Goal: Information Seeking & Learning: Learn about a topic

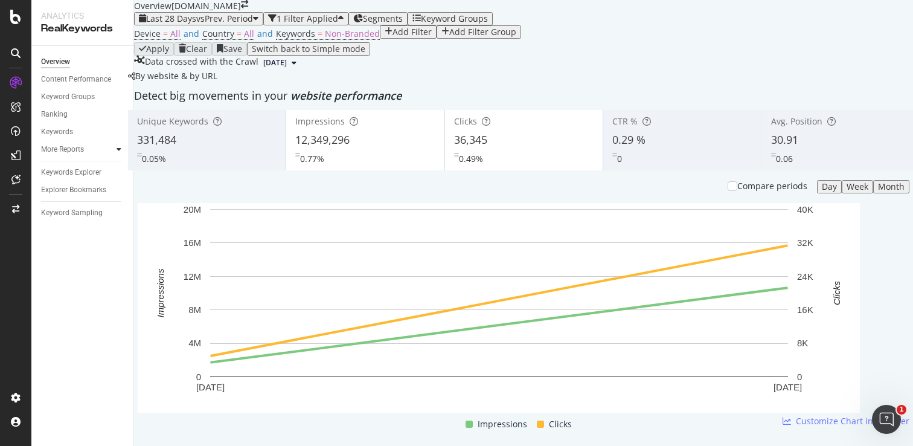
click at [117, 149] on icon at bounding box center [119, 149] width 5 height 7
click at [393, 37] on div "Add Filter" at bounding box center [412, 32] width 39 height 10
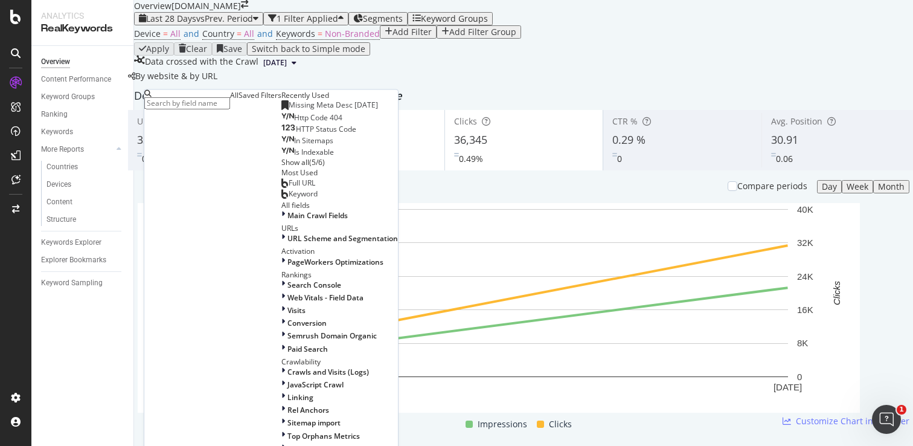
click at [189, 102] on input "text" at bounding box center [187, 103] width 86 height 12
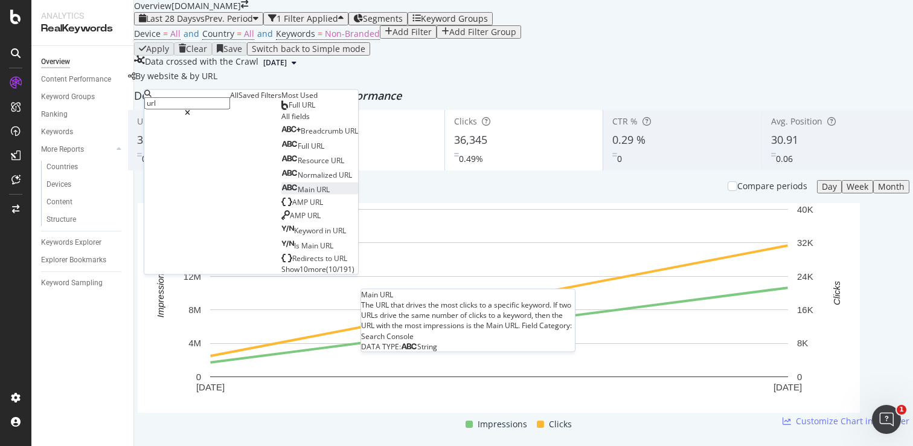
type input "url"
click at [281, 194] on div "Main URL" at bounding box center [305, 189] width 48 height 10
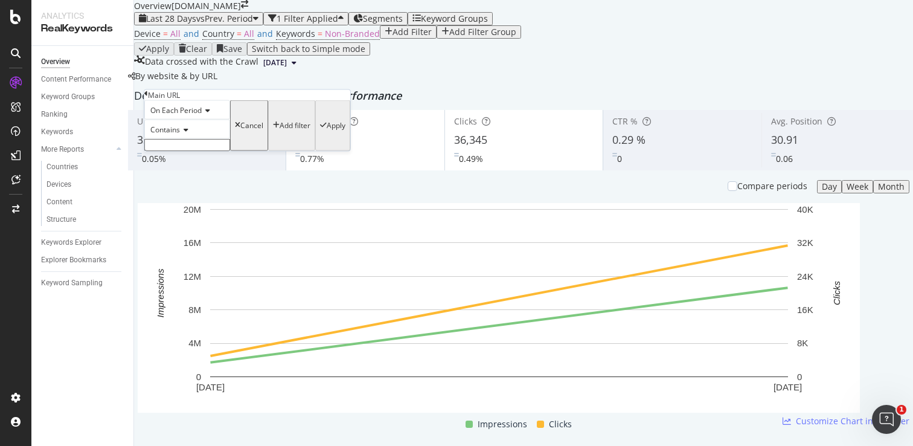
click at [187, 133] on icon at bounding box center [184, 129] width 8 height 7
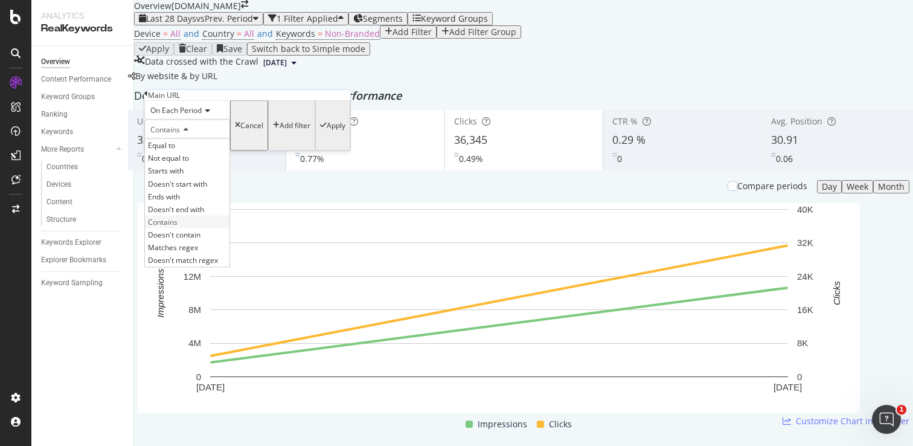
click at [178, 226] on span "Contains" at bounding box center [163, 221] width 30 height 10
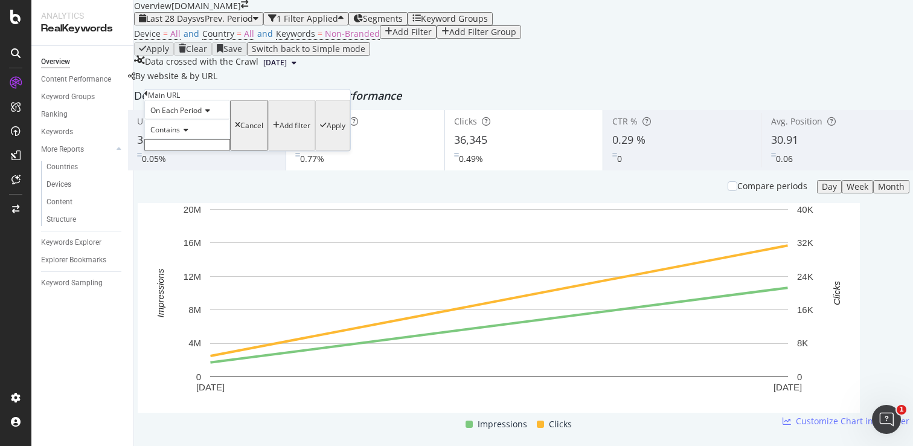
click at [189, 151] on input "text" at bounding box center [187, 145] width 86 height 12
type input "/products"
click at [327, 133] on div "Apply" at bounding box center [336, 129] width 19 height 8
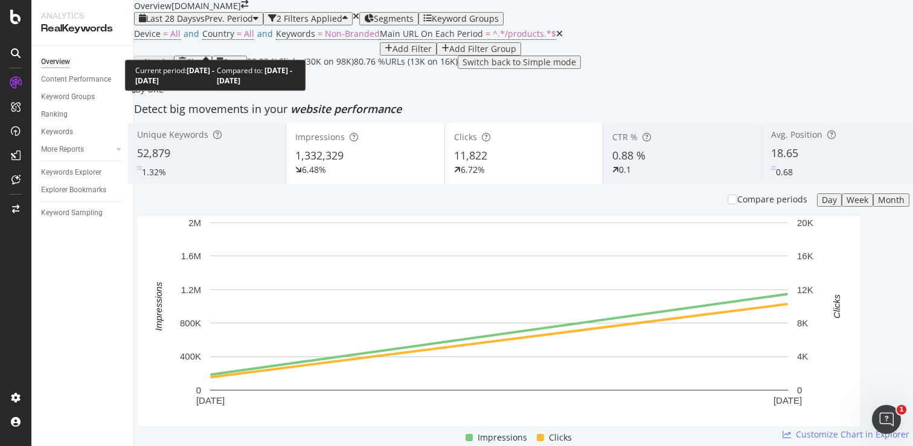
click at [226, 24] on span "vs Prev. Period" at bounding box center [224, 18] width 57 height 11
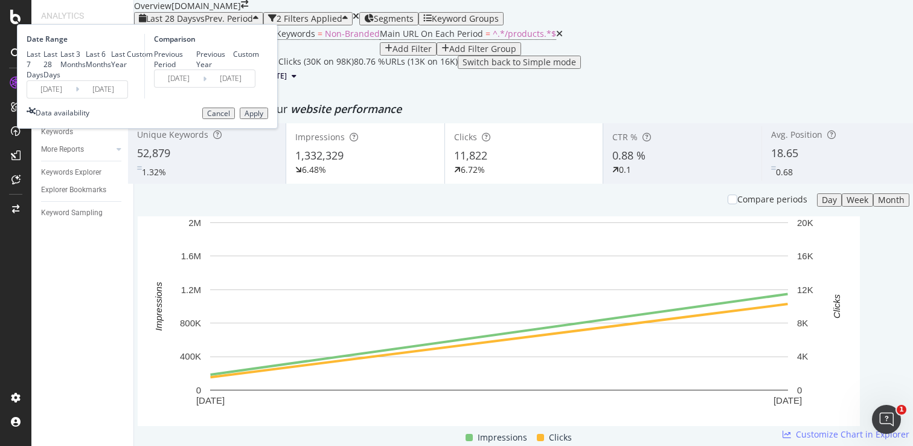
click at [86, 69] on div "Last 3 Months" at bounding box center [72, 59] width 25 height 21
type input "2025/05/25"
type input "2025/02/22"
type input "2025/05/24"
click at [263, 118] on div "Apply" at bounding box center [254, 113] width 19 height 8
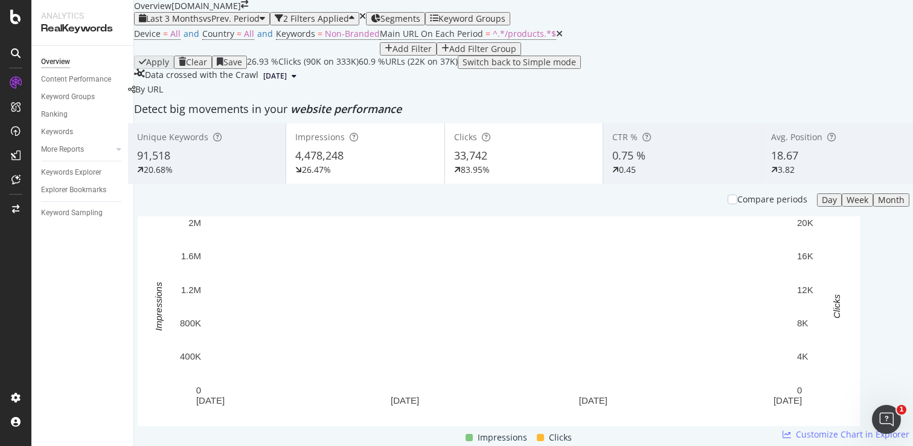
scroll to position [782, 0]
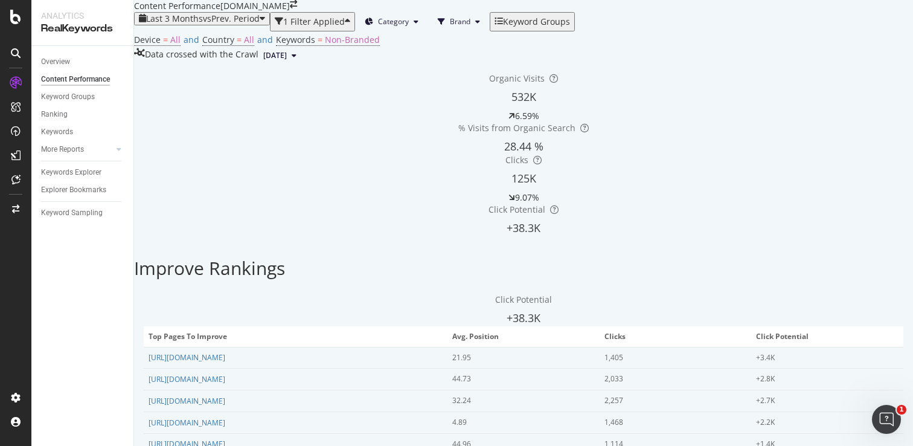
click at [350, 27] on div "button" at bounding box center [347, 22] width 5 height 10
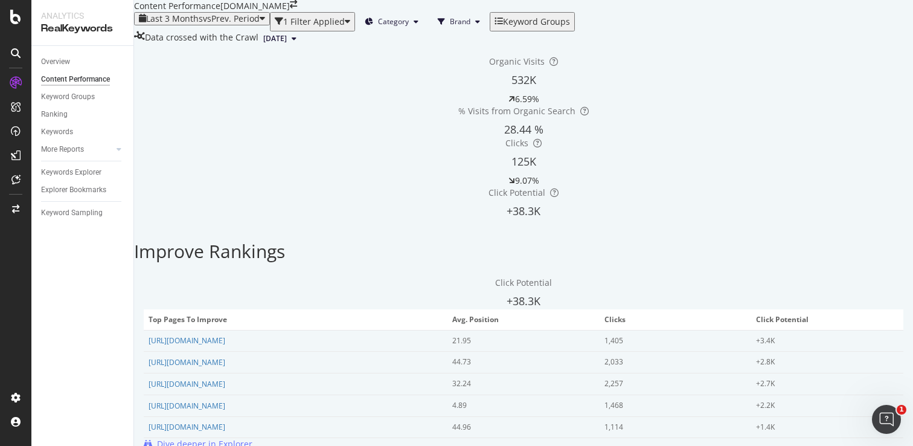
click at [350, 27] on div "button" at bounding box center [347, 22] width 5 height 10
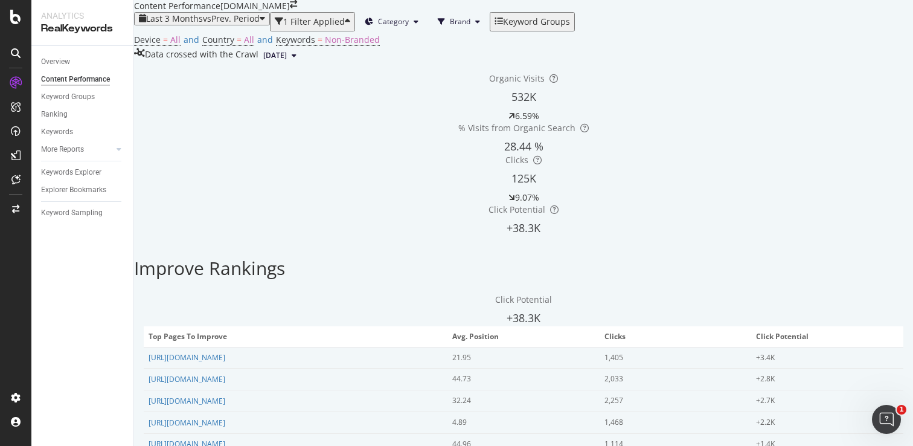
click at [406, 48] on div "Device = All and Country = All and Keywords = Non-Branded" at bounding box center [523, 39] width 779 height 17
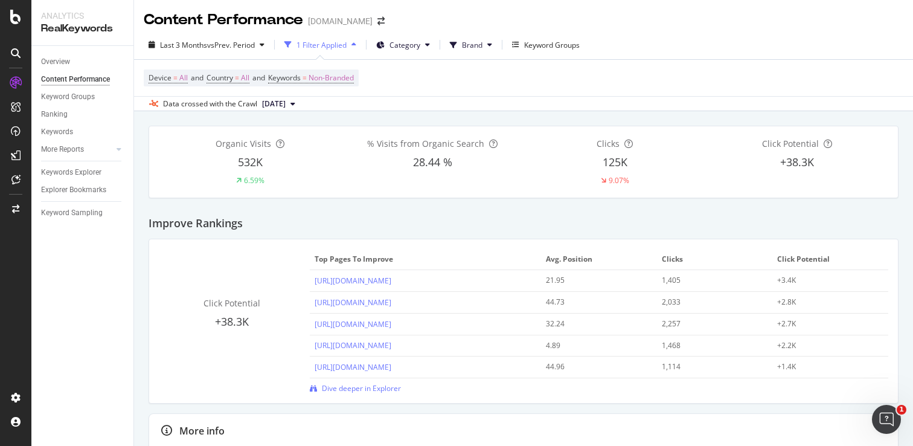
click at [354, 46] on div "button" at bounding box center [354, 44] width 14 height 7
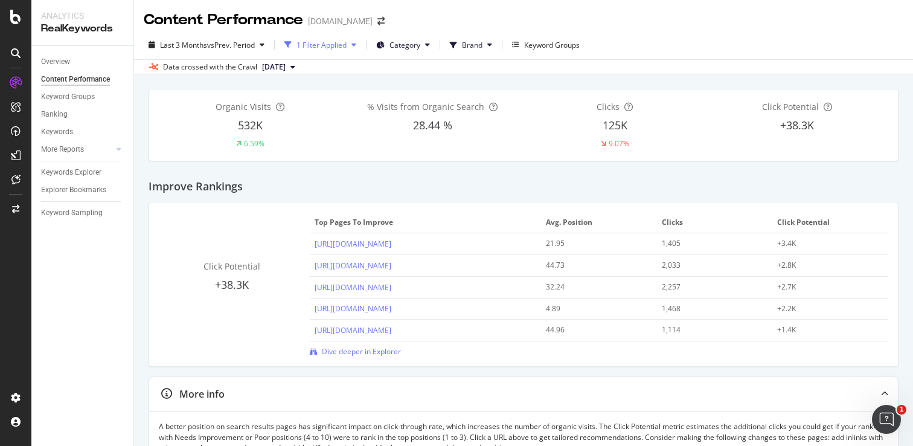
click at [354, 46] on div "button" at bounding box center [354, 44] width 14 height 7
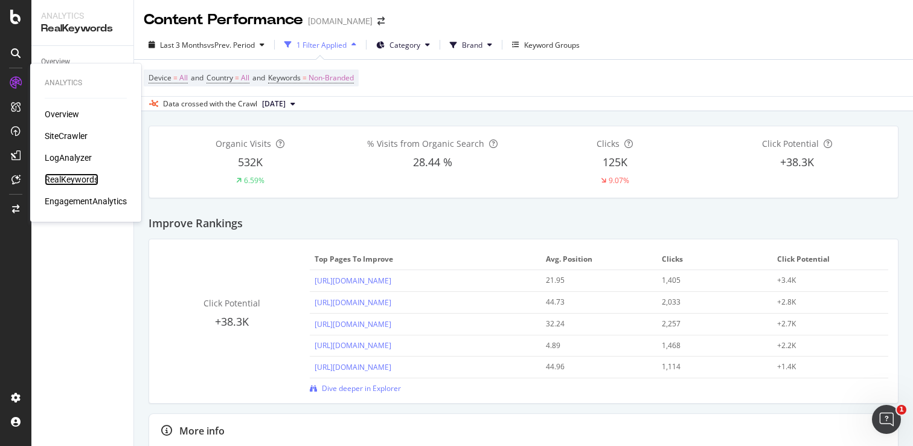
click at [78, 179] on div "RealKeywords" at bounding box center [72, 179] width 54 height 12
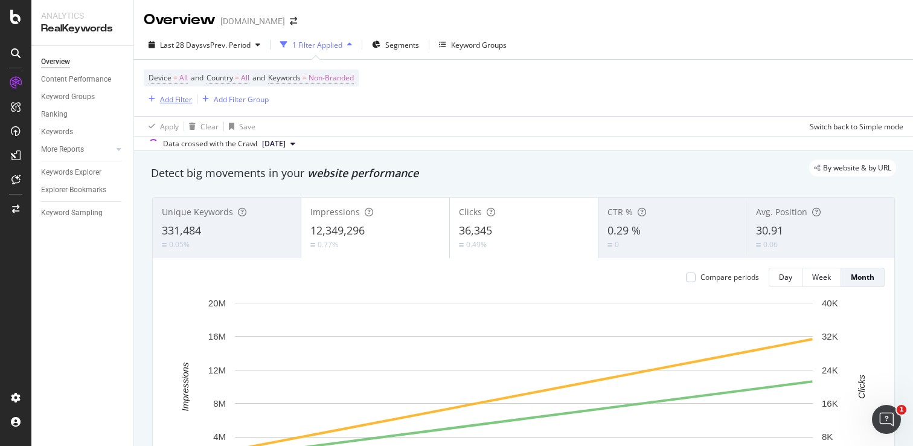
click at [183, 101] on div "Add Filter" at bounding box center [176, 99] width 32 height 10
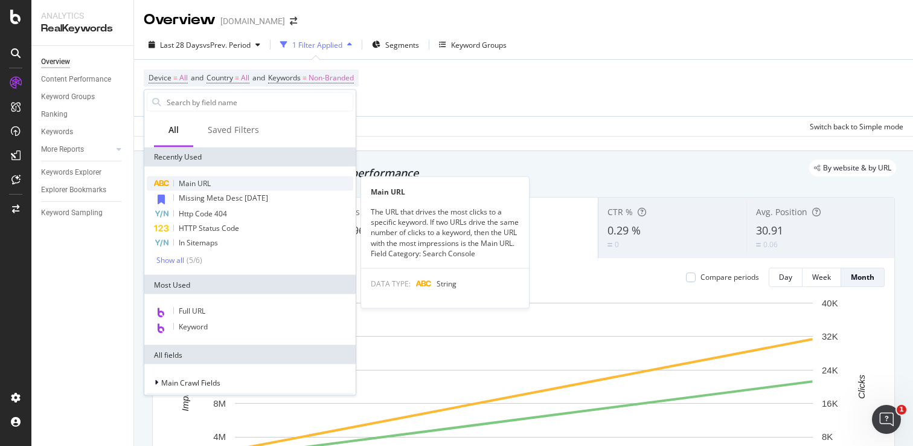
click at [194, 182] on span "Main URL" at bounding box center [195, 183] width 32 height 10
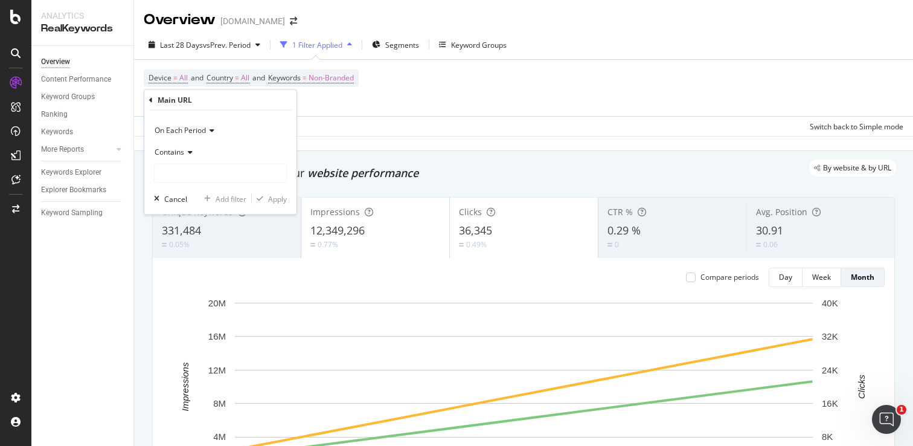
click at [184, 153] on icon at bounding box center [188, 151] width 8 height 7
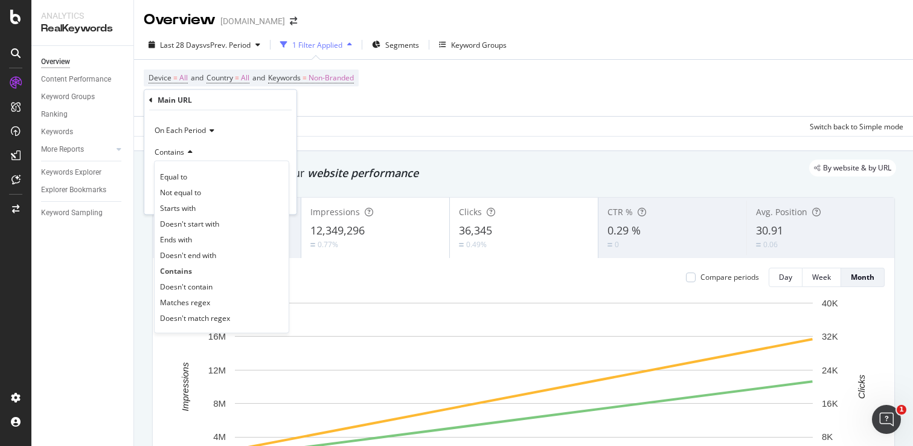
click at [228, 145] on div "Contains" at bounding box center [220, 151] width 133 height 19
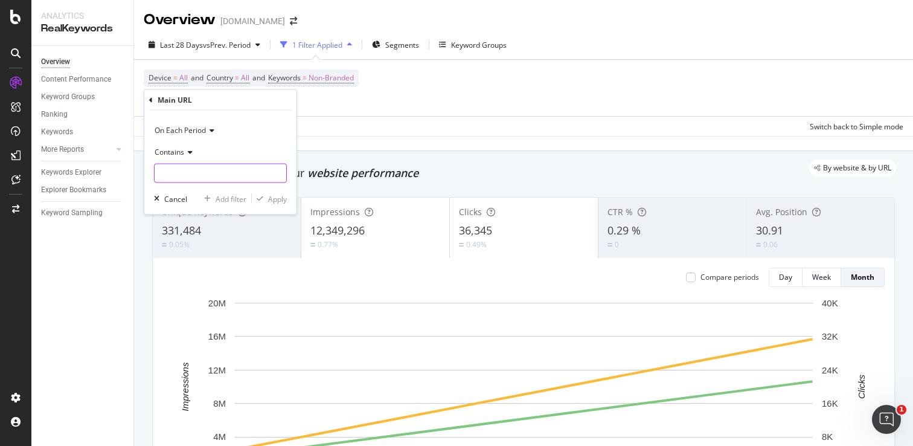
click at [211, 171] on input "text" at bounding box center [221, 173] width 132 height 19
type input "/products"
click at [275, 199] on div "Apply" at bounding box center [277, 198] width 19 height 10
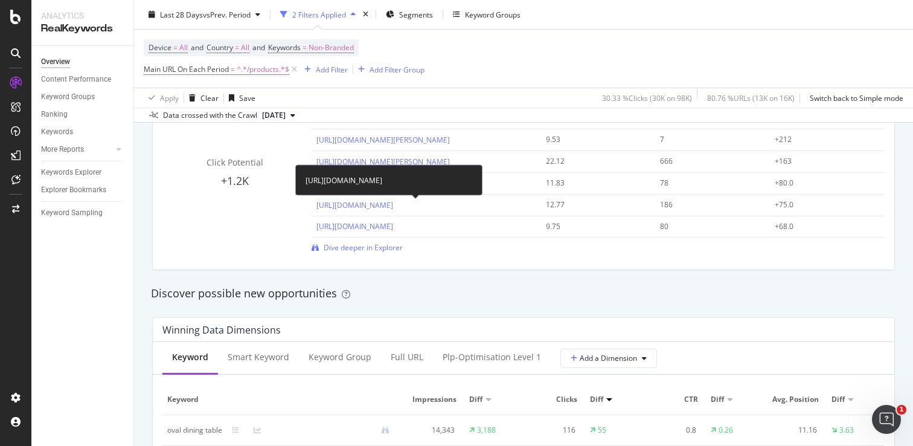
scroll to position [883, 0]
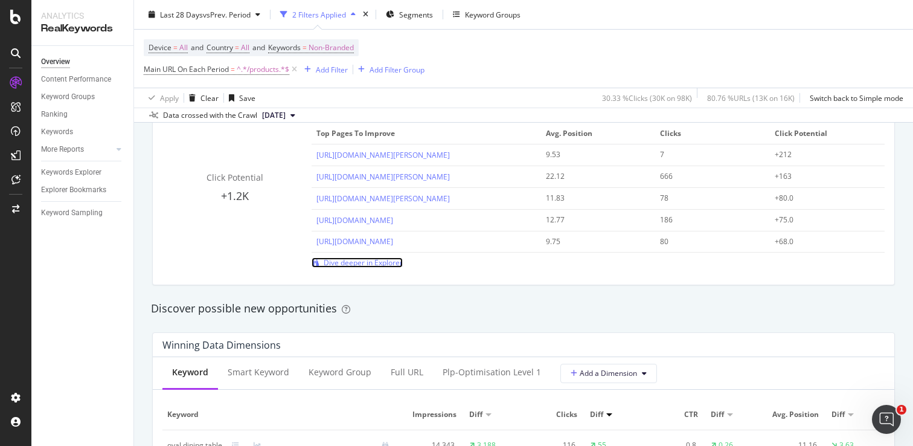
click at [340, 267] on span "Dive deeper in Explorer" at bounding box center [363, 262] width 79 height 10
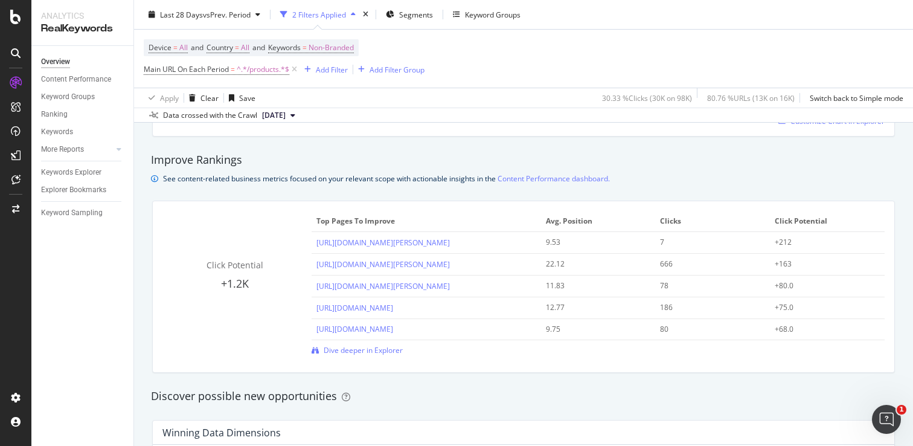
scroll to position [837, 0]
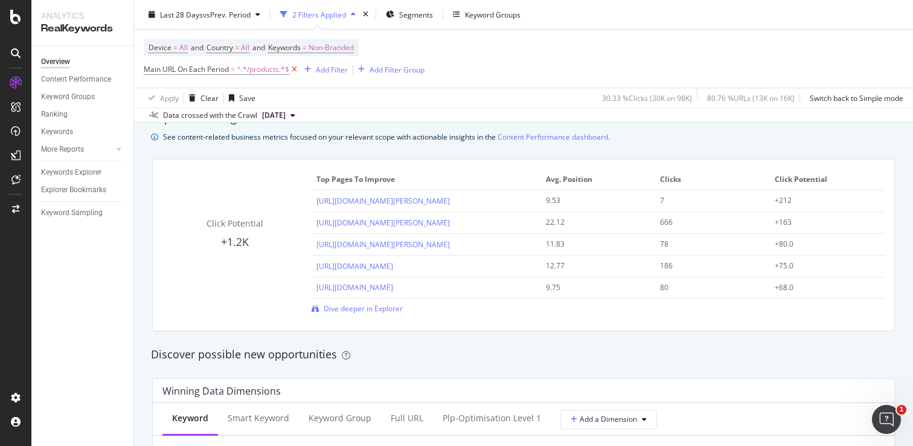
click at [297, 69] on icon at bounding box center [294, 69] width 10 height 12
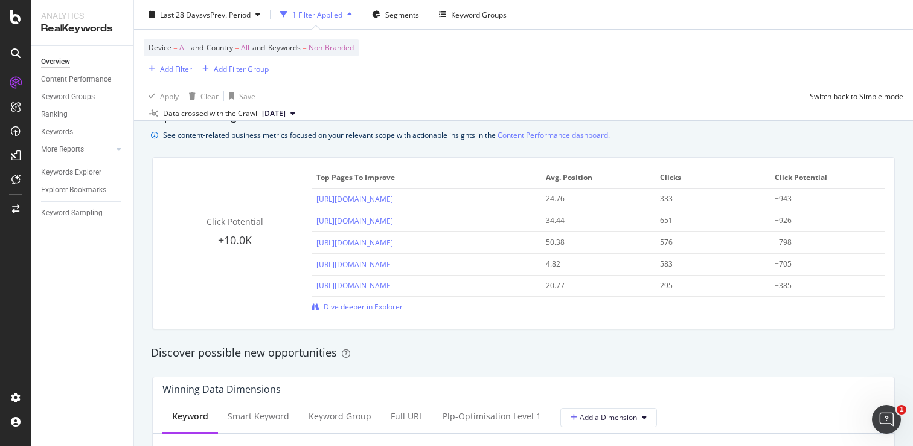
scroll to position [835, 0]
click at [356, 309] on span "Dive deeper in Explorer" at bounding box center [363, 309] width 79 height 10
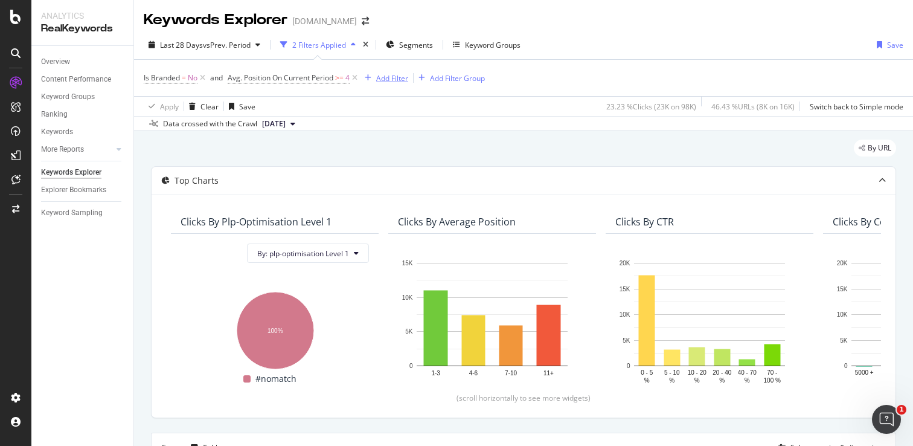
click at [393, 76] on div "Add Filter" at bounding box center [392, 78] width 32 height 10
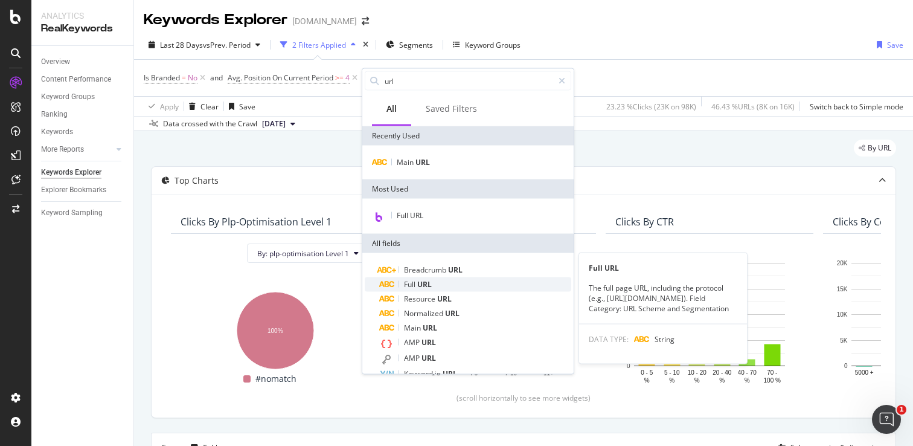
scroll to position [62, 0]
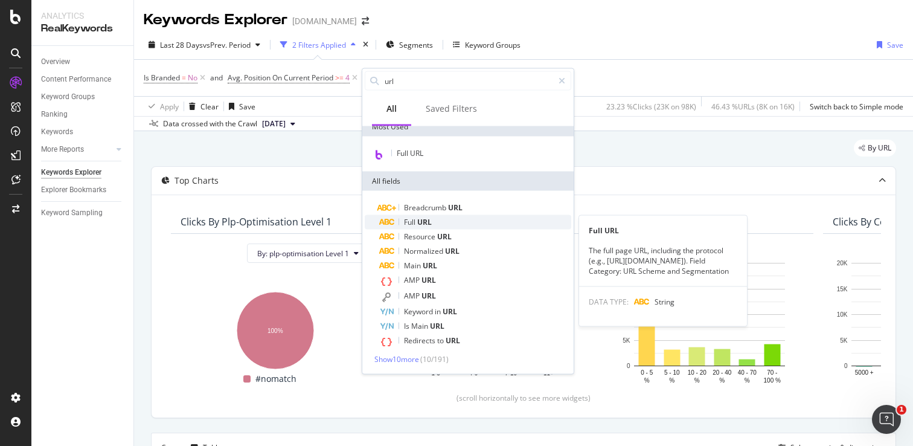
type input "url"
click at [425, 226] on span "URL" at bounding box center [424, 222] width 14 height 10
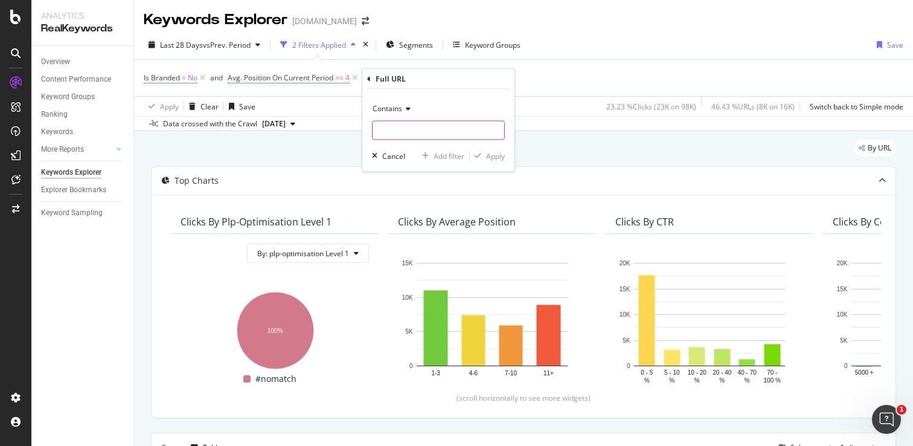
click at [408, 136] on input "text" at bounding box center [439, 130] width 132 height 19
type input "."
type input "/products"
click at [496, 158] on div "Apply" at bounding box center [495, 155] width 19 height 10
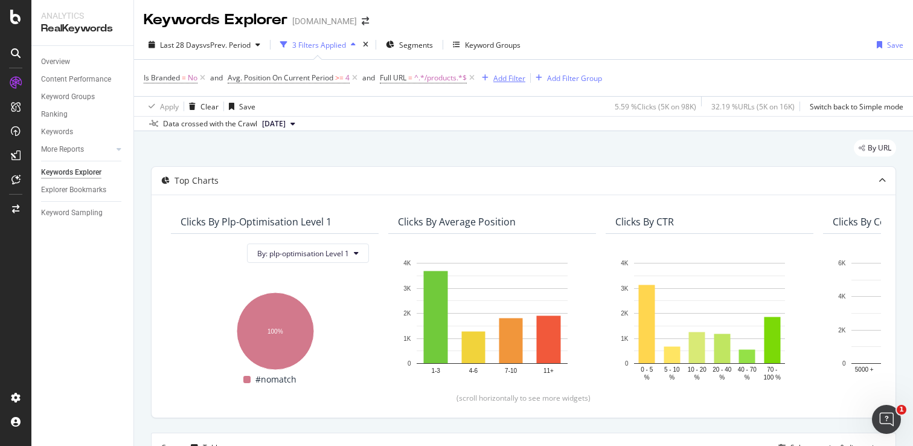
click at [506, 82] on div "Add Filter" at bounding box center [509, 78] width 32 height 10
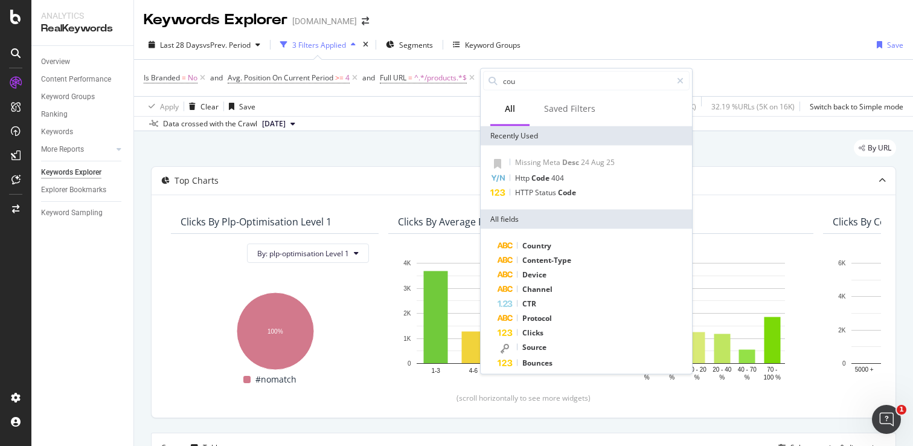
type input "coun"
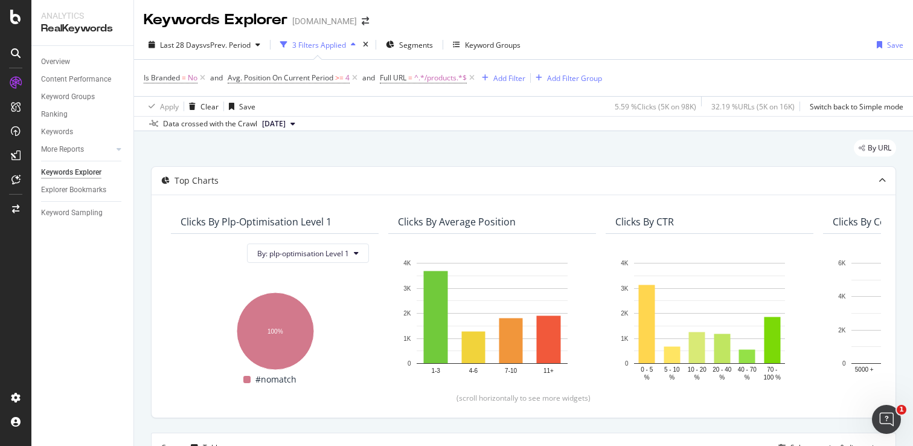
click at [626, 37] on div "Last 28 Days vs Prev. Period 3 Filters Applied Segments Keyword Groups Save" at bounding box center [523, 47] width 779 height 24
click at [442, 80] on span "^.*/products.*$" at bounding box center [440, 77] width 53 height 17
click at [397, 130] on input "/products" at bounding box center [450, 128] width 114 height 19
type input "us/products"
click at [505, 155] on div "button" at bounding box center [498, 153] width 16 height 7
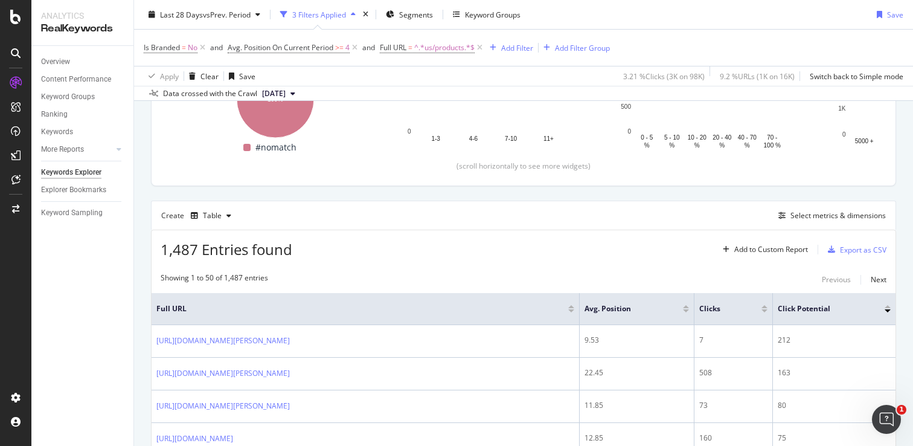
scroll to position [233, 0]
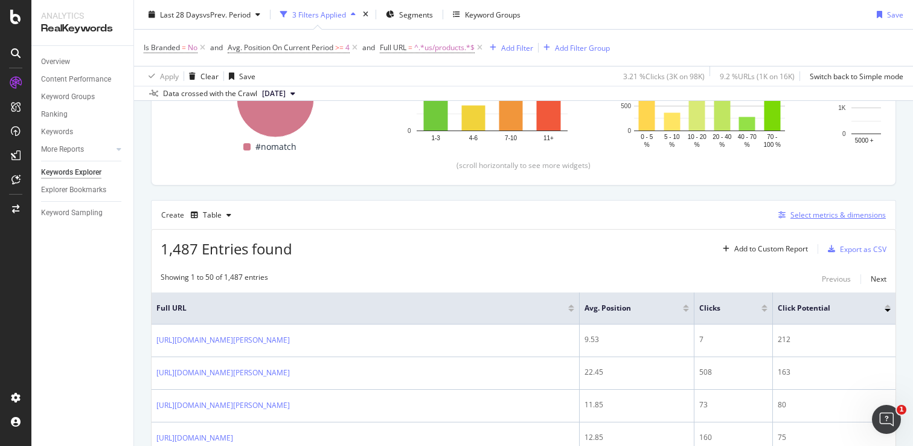
click at [804, 217] on div "Select metrics & dimensions" at bounding box center [838, 215] width 95 height 10
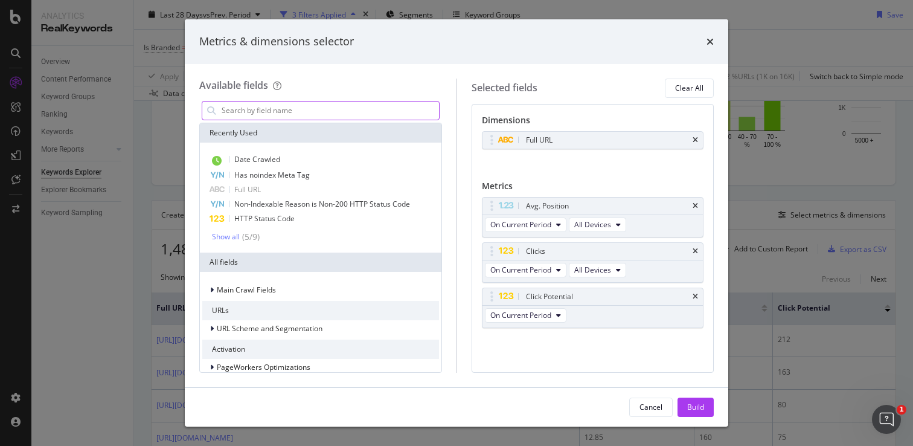
click at [377, 117] on input "modal" at bounding box center [329, 110] width 219 height 18
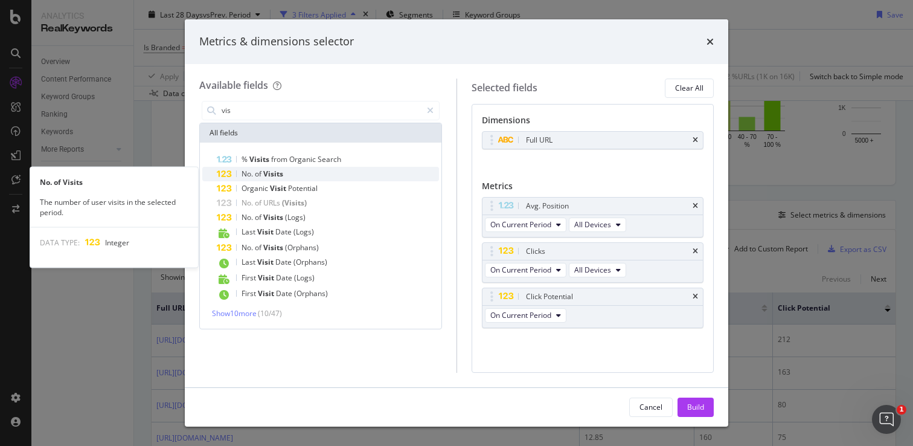
type input "vis"
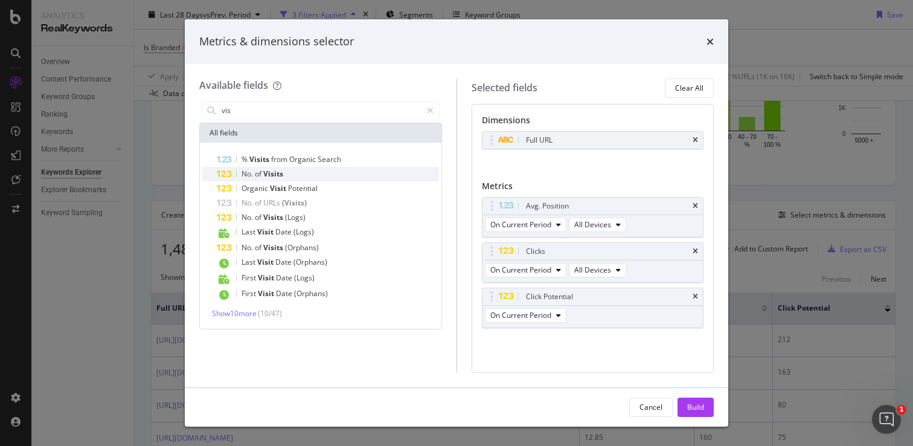
click at [283, 172] on div "No. of Visits" at bounding box center [328, 174] width 222 height 14
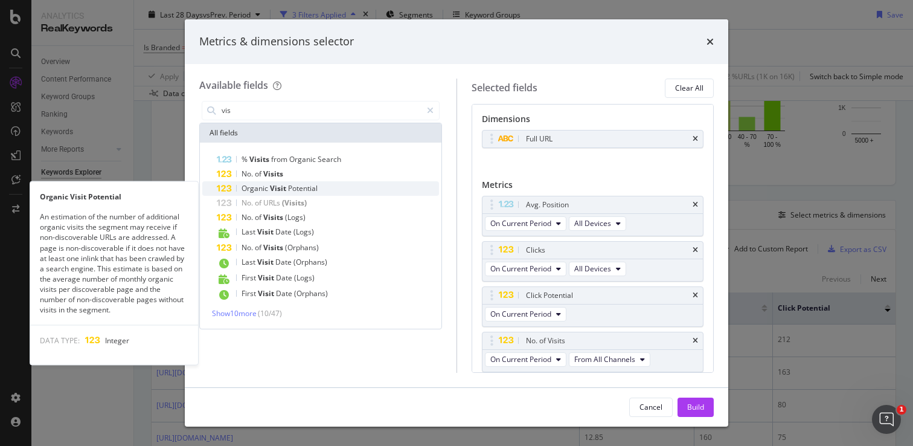
click at [286, 185] on span "Visit" at bounding box center [279, 188] width 18 height 10
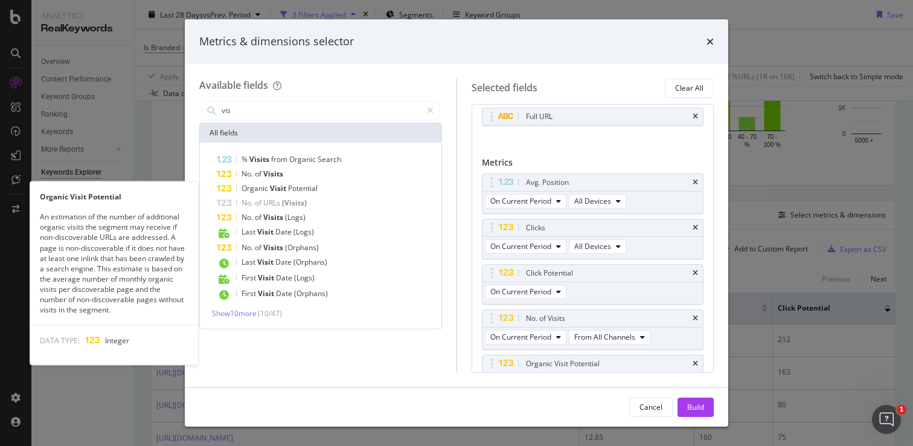
scroll to position [47, 0]
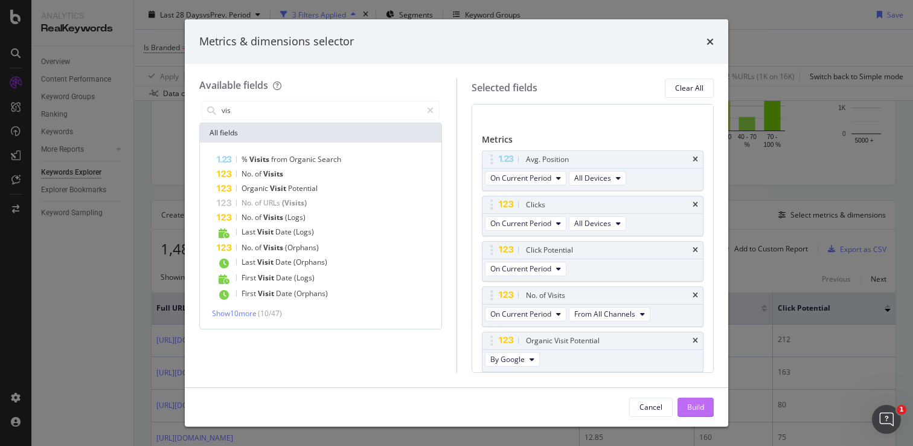
click at [698, 408] on div "Build" at bounding box center [695, 407] width 17 height 10
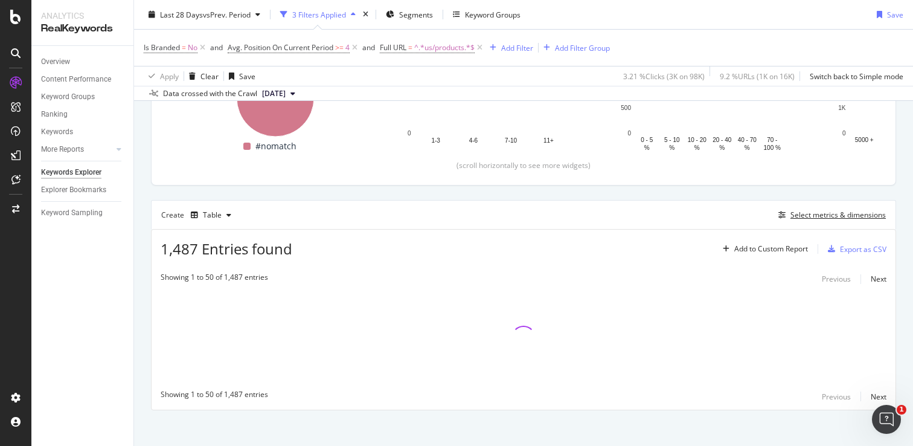
scroll to position [240, 0]
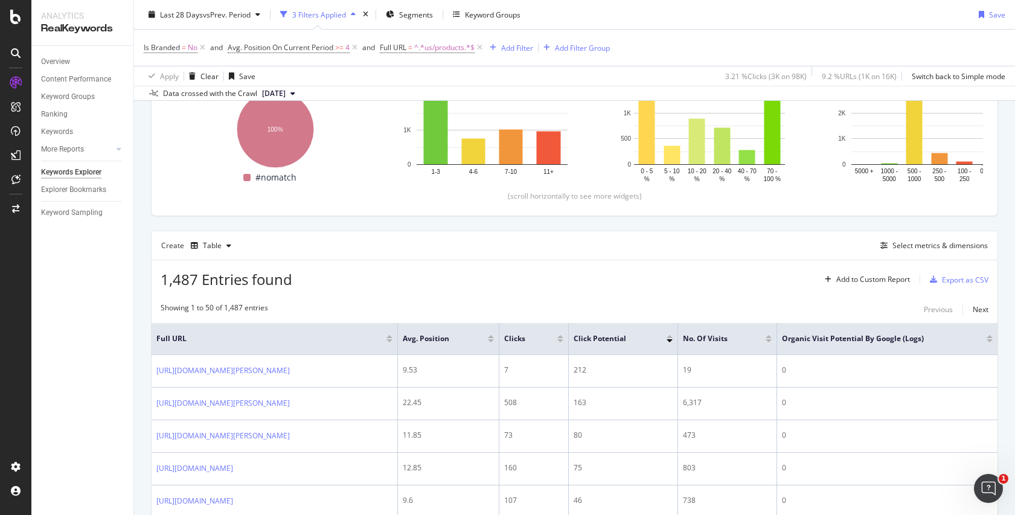
scroll to position [207, 0]
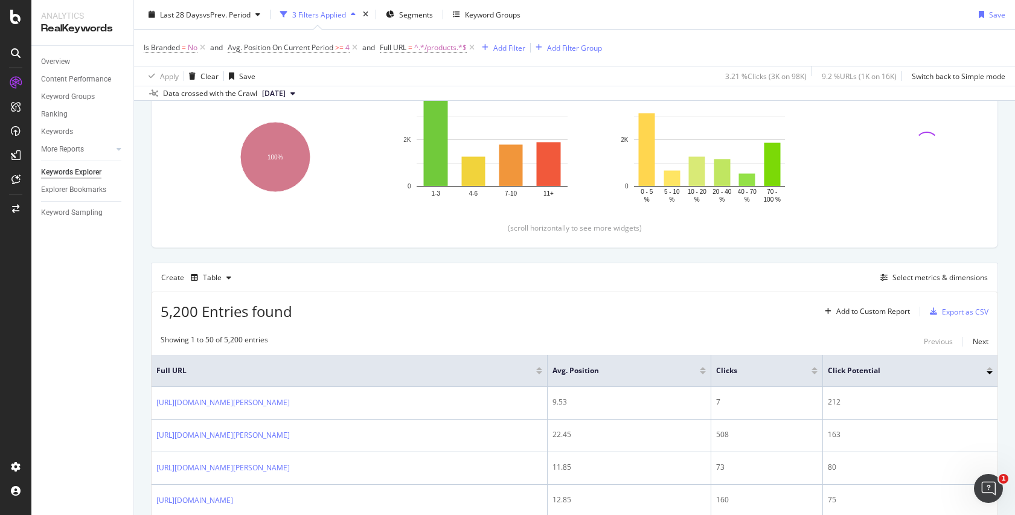
scroll to position [207, 0]
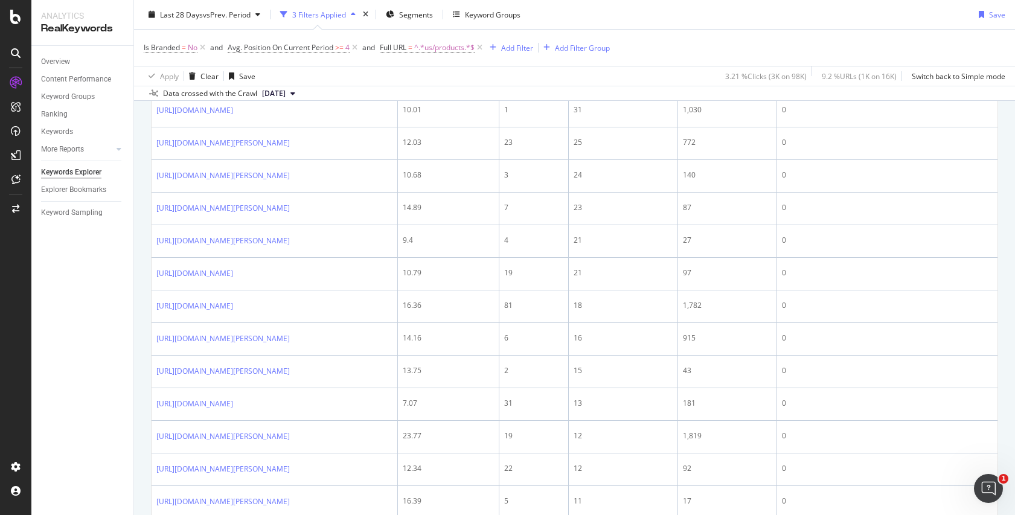
scroll to position [179, 0]
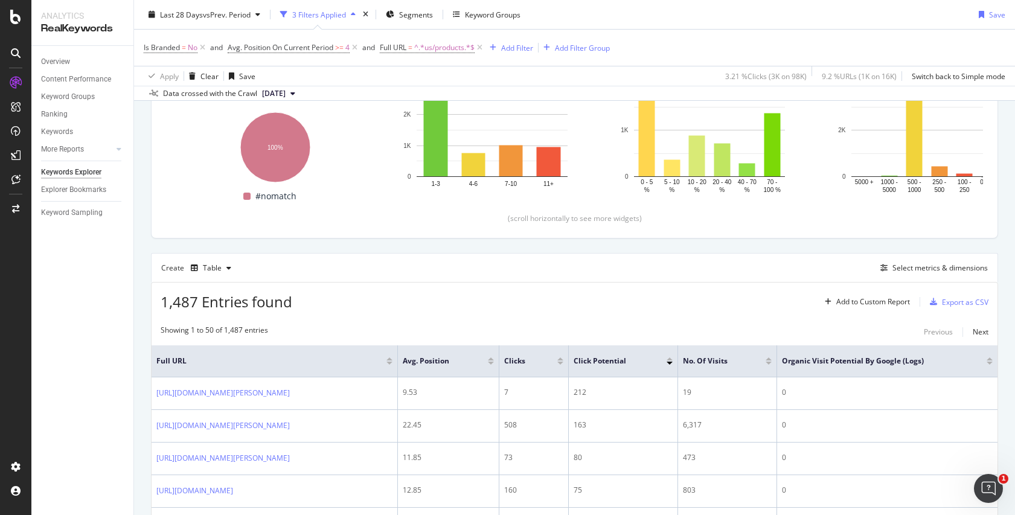
click at [913, 363] on div at bounding box center [990, 363] width 6 height 3
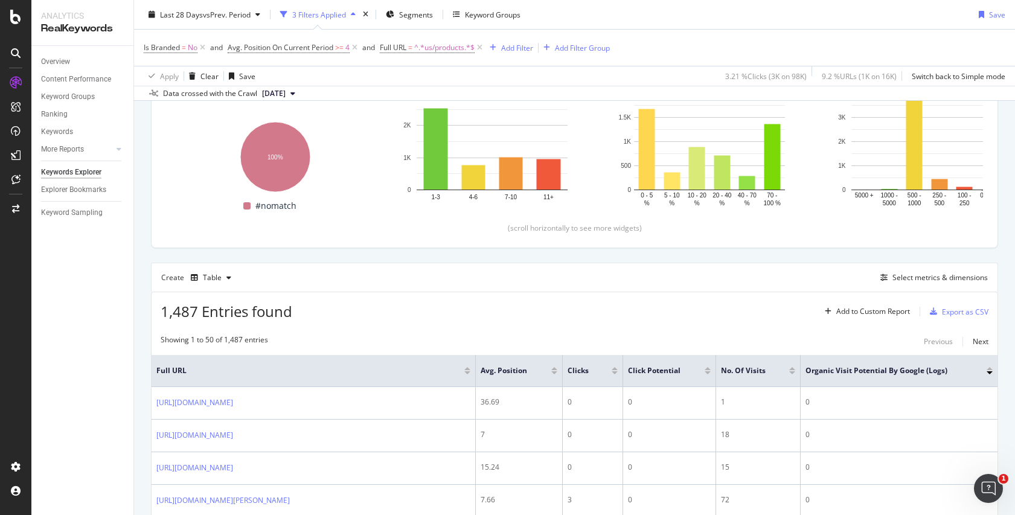
scroll to position [179, 0]
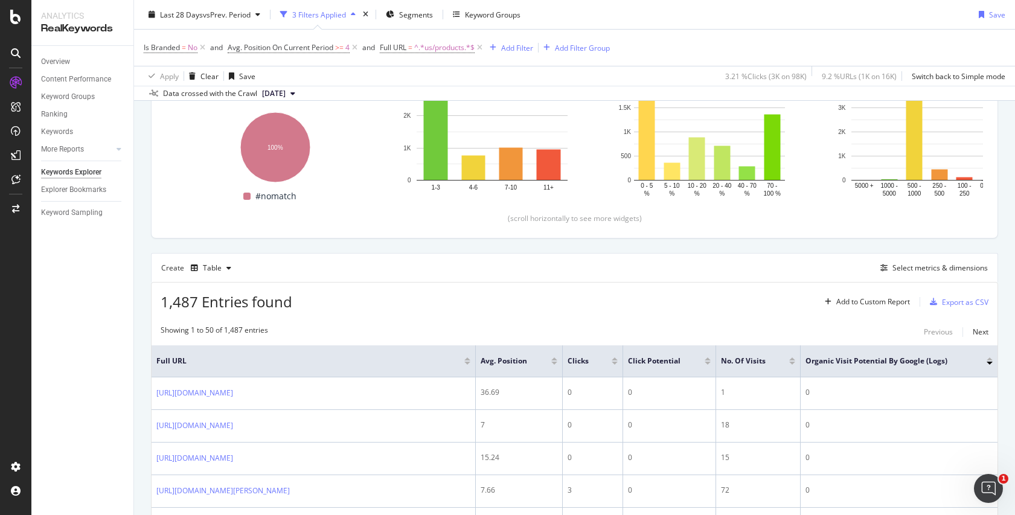
click at [913, 358] on div at bounding box center [990, 359] width 6 height 3
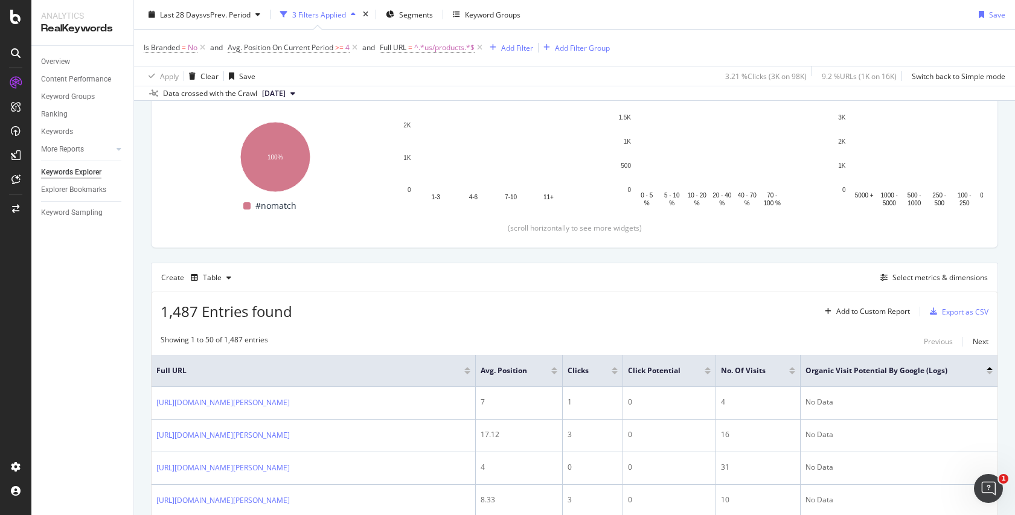
scroll to position [179, 0]
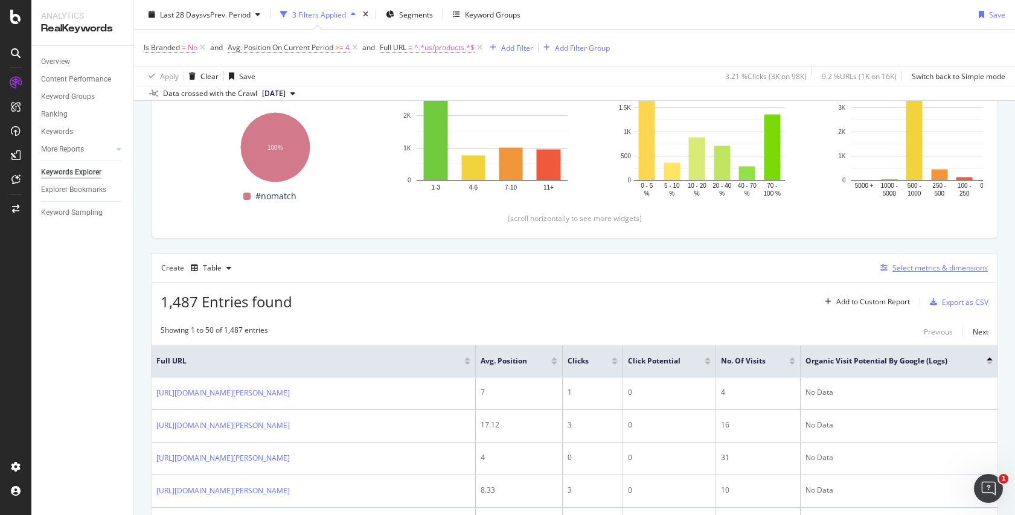
click at [893, 266] on div "Select metrics & dimensions" at bounding box center [940, 268] width 95 height 10
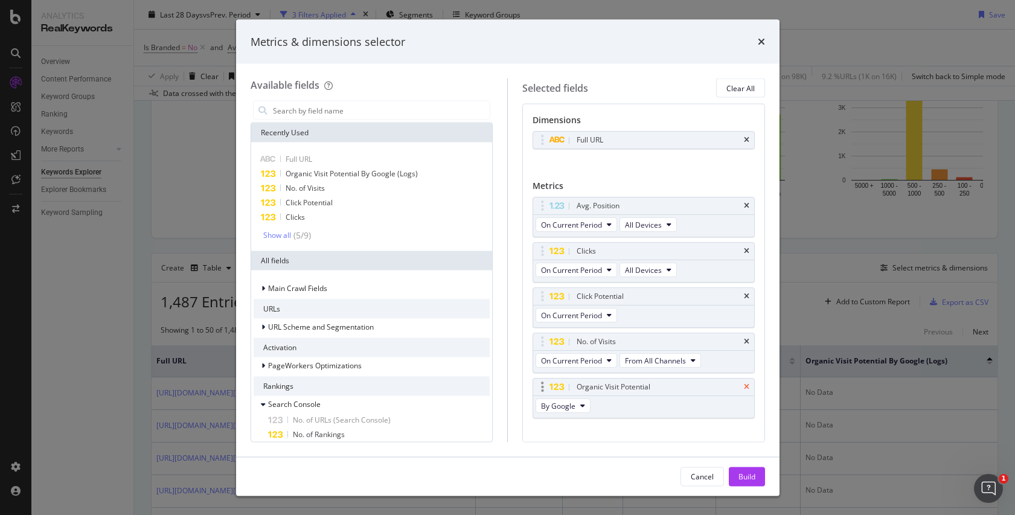
click at [744, 387] on icon "times" at bounding box center [746, 386] width 5 height 7
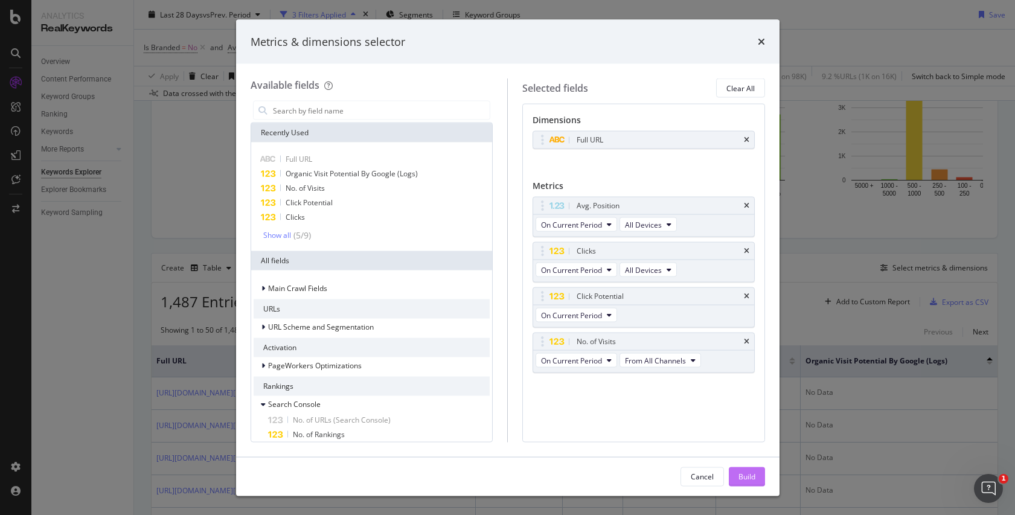
click at [737, 445] on button "Build" at bounding box center [747, 476] width 36 height 19
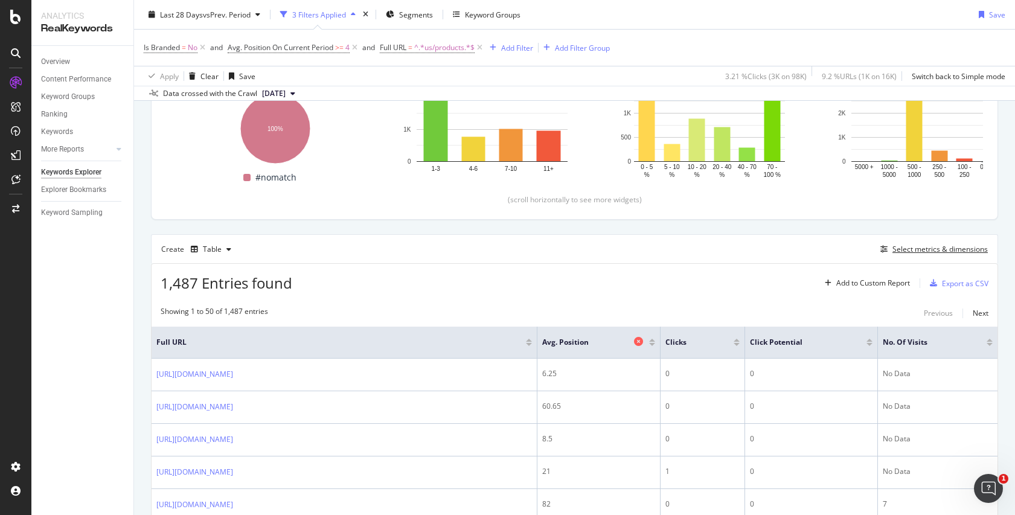
scroll to position [239, 0]
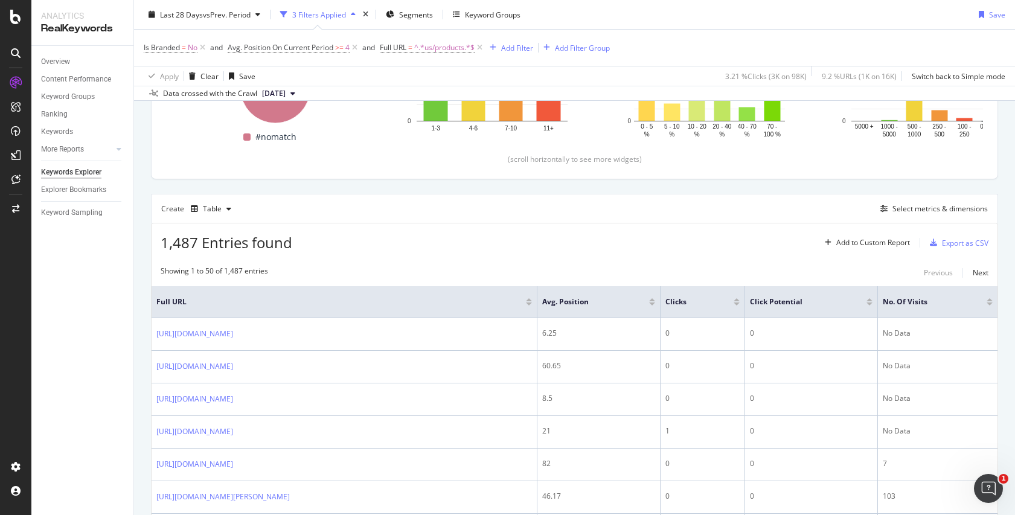
click at [871, 304] on div at bounding box center [870, 304] width 6 height 3
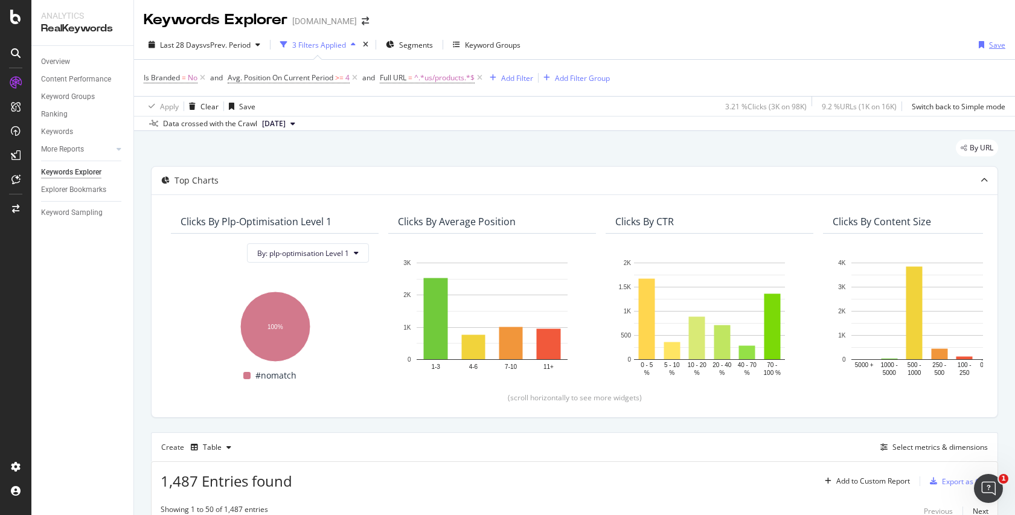
click at [913, 43] on div "Save" at bounding box center [997, 45] width 16 height 10
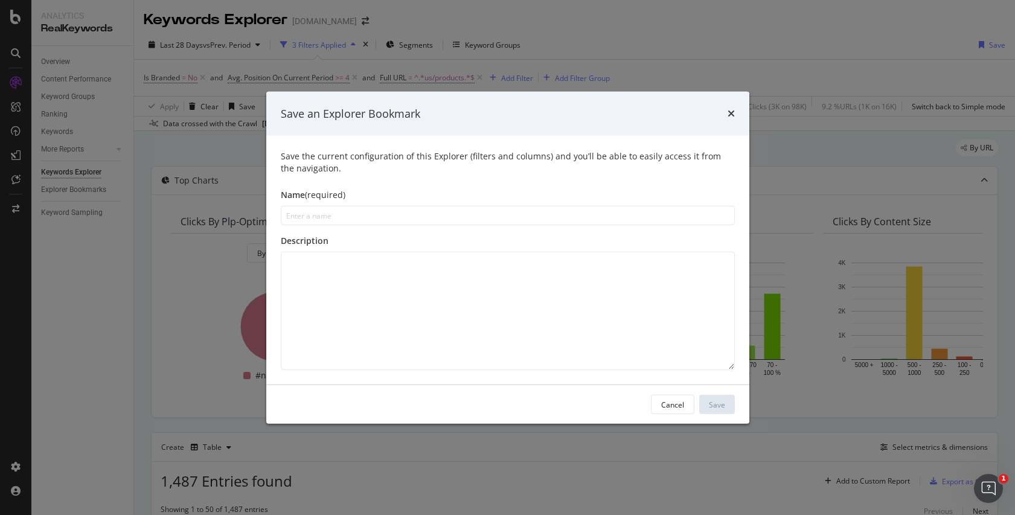
click at [378, 217] on input "modal" at bounding box center [508, 215] width 454 height 19
type input "Product Name Test Change"
click at [359, 261] on textarea "modal" at bounding box center [508, 311] width 454 height 118
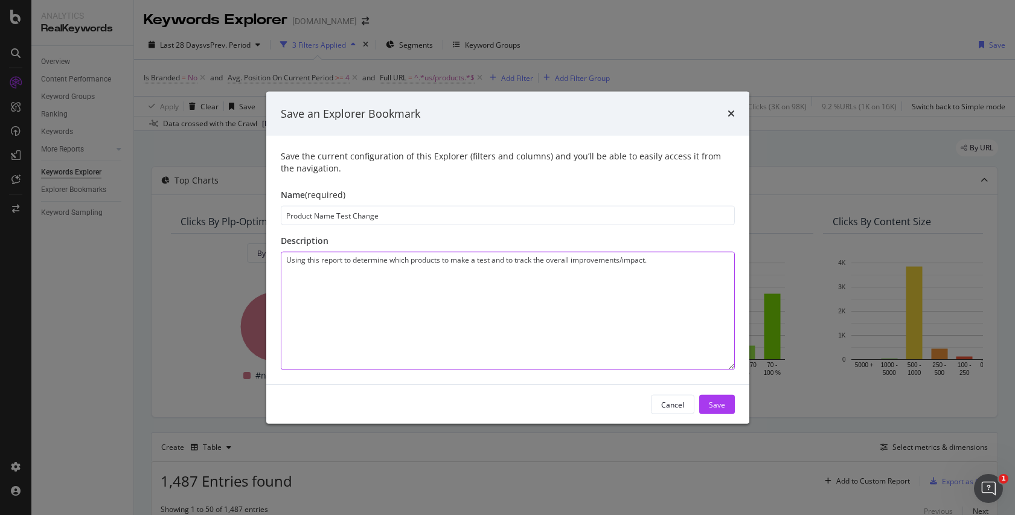
type textarea "Using this report to determine which products to make a test and to track the o…"
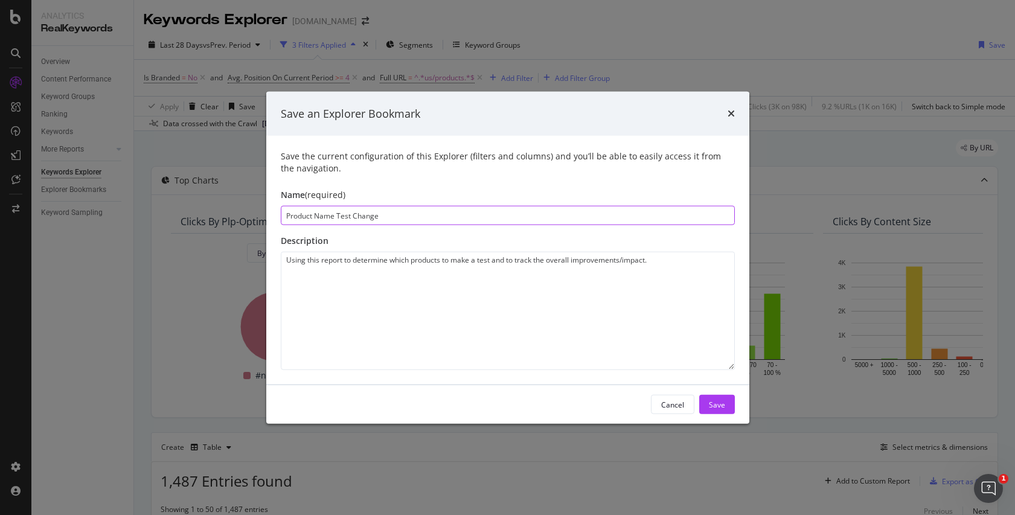
click at [403, 217] on input "Product Name Test Change" at bounding box center [508, 215] width 454 height 19
type input "Product Name Test Change - [DATE]"
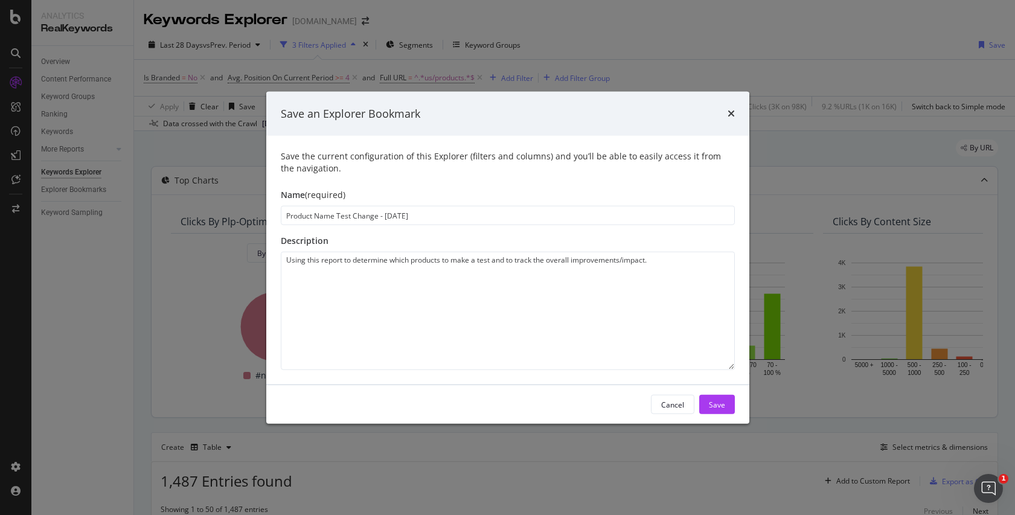
click at [720, 405] on div "Save" at bounding box center [717, 404] width 16 height 10
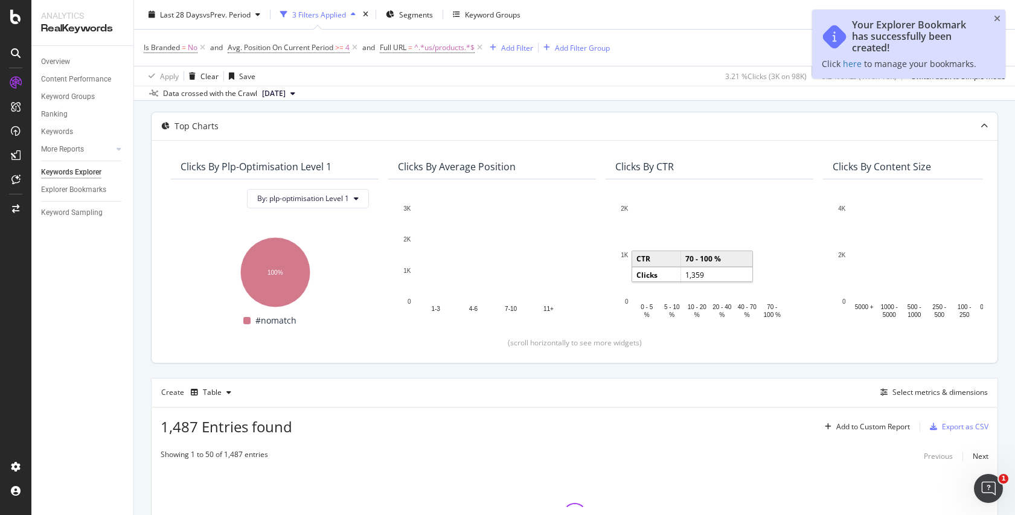
scroll to position [214, 0]
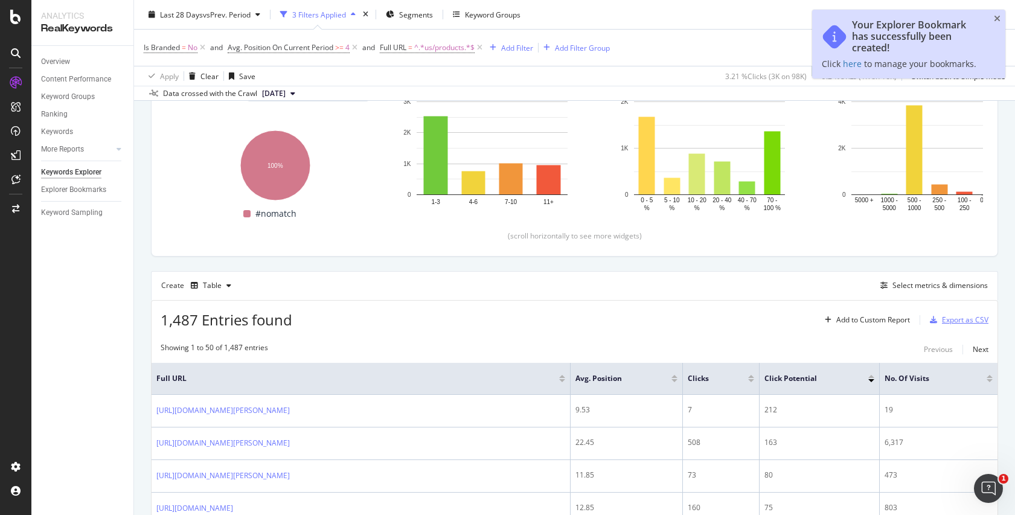
click at [913, 320] on div "Export as CSV" at bounding box center [965, 320] width 47 height 10
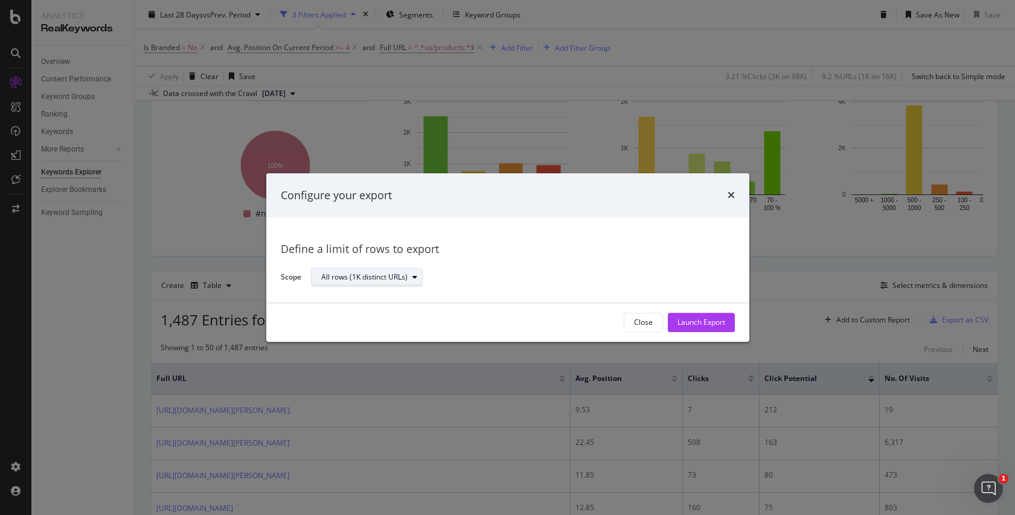
click at [394, 278] on div "All rows (1K distinct URLs)" at bounding box center [364, 277] width 86 height 7
click at [495, 275] on div "All rows (1K distinct URLs)" at bounding box center [518, 277] width 414 height 21
click at [699, 326] on div "Launch Export" at bounding box center [702, 323] width 48 height 10
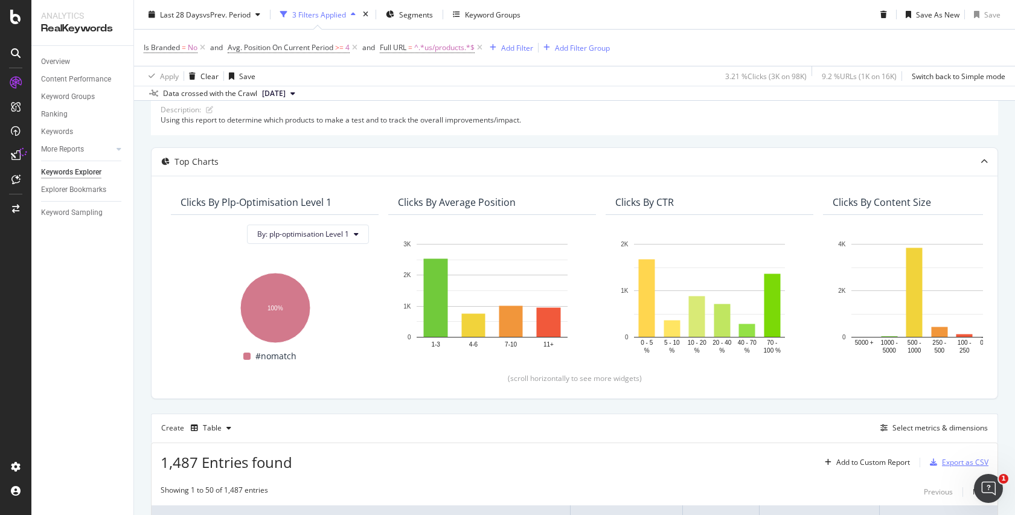
scroll to position [0, 0]
